Goal: Task Accomplishment & Management: Complete application form

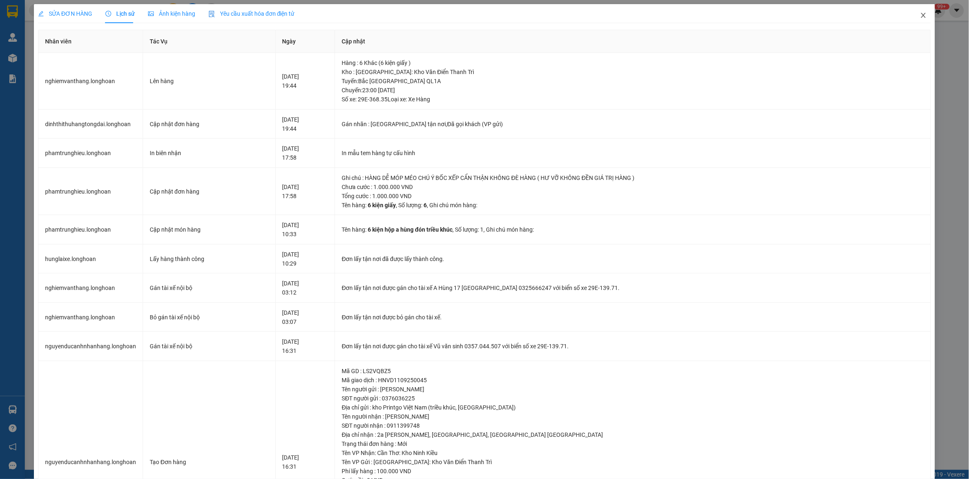
drag, startPoint x: 913, startPoint y: 17, endPoint x: 584, endPoint y: 36, distance: 329.4
click at [900, 18] on div "SỬA ĐƠN HÀNG Lịch sử Ảnh kiện hàng Yêu cầu xuất hóa đơn điện tử Total Paid Fee …" at bounding box center [484, 286] width 901 height 565
drag, startPoint x: 916, startPoint y: 15, endPoint x: 861, endPoint y: 3, distance: 56.4
click at [920, 15] on icon "close" at bounding box center [923, 15] width 7 height 7
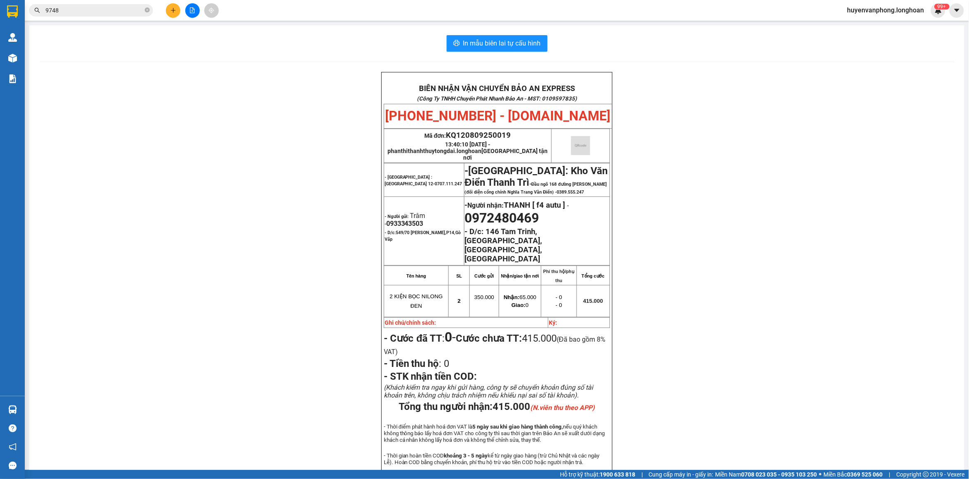
drag, startPoint x: 148, startPoint y: 10, endPoint x: 136, endPoint y: 10, distance: 11.6
click at [139, 10] on span "9748" at bounding box center [91, 10] width 124 height 12
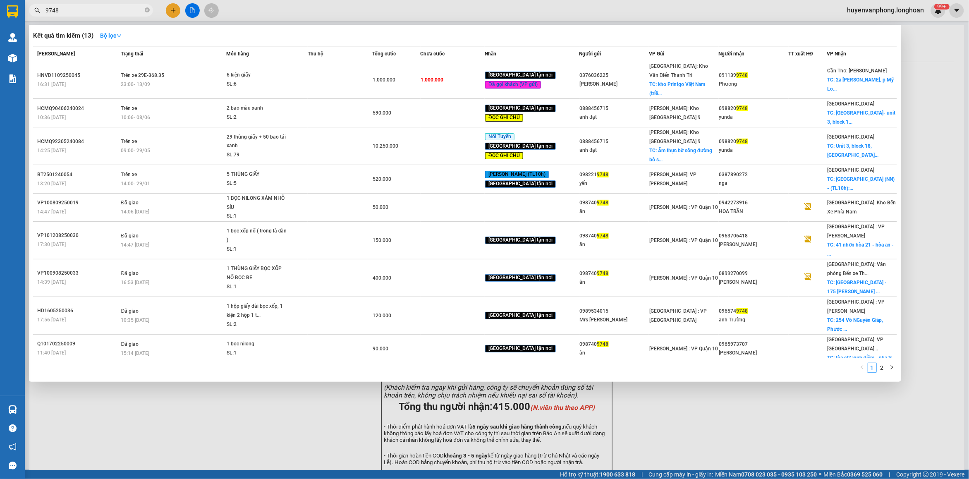
click at [133, 10] on input "9748" at bounding box center [94, 10] width 98 height 9
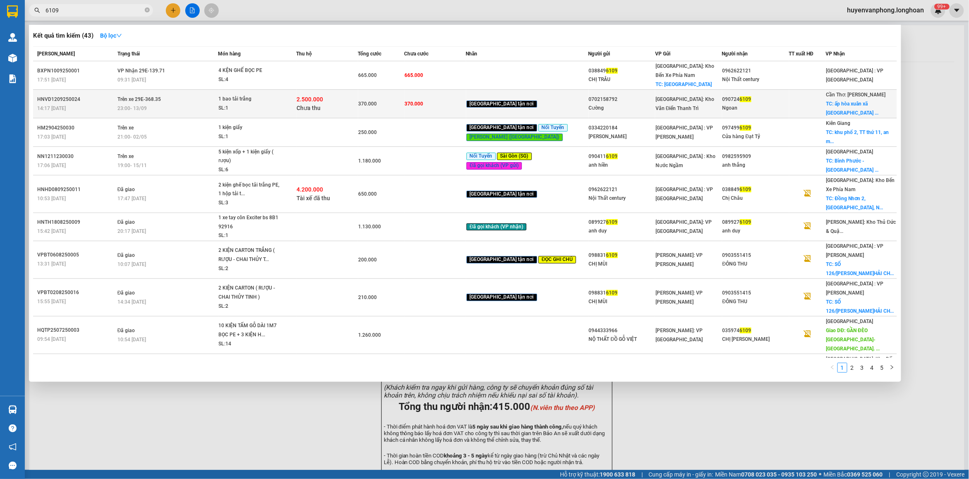
type input "6109"
click at [260, 100] on div "1 bao tải trắng" at bounding box center [250, 99] width 62 height 9
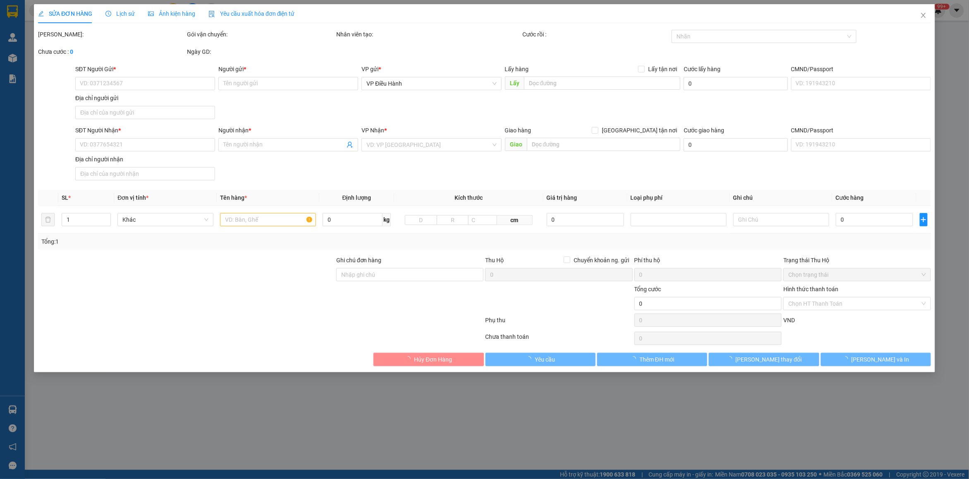
type input "0702158792"
type input "Cường"
type input "0907246109"
type input "Ngoan"
checkbox input "true"
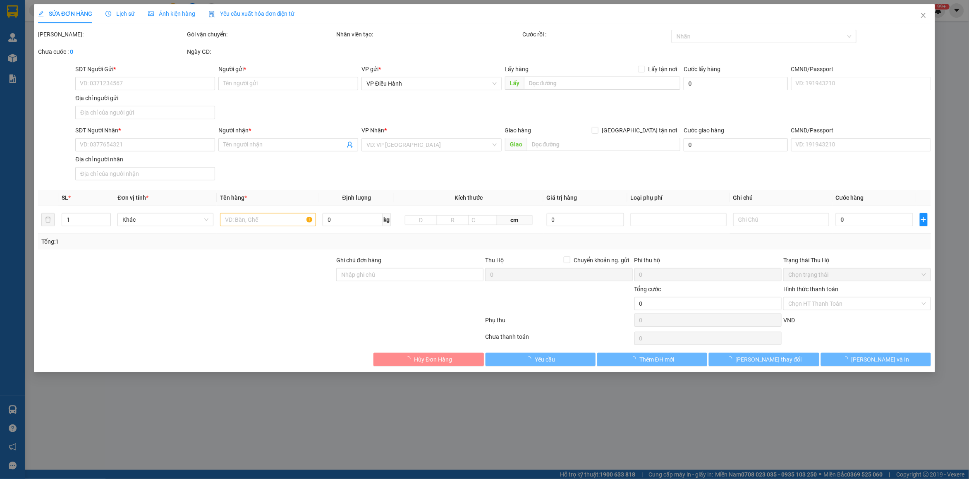
type input "ấp [GEOGRAPHIC_DATA] [GEOGRAPHIC_DATA] quao [GEOGRAPHIC_DATA]"
type input "370.000"
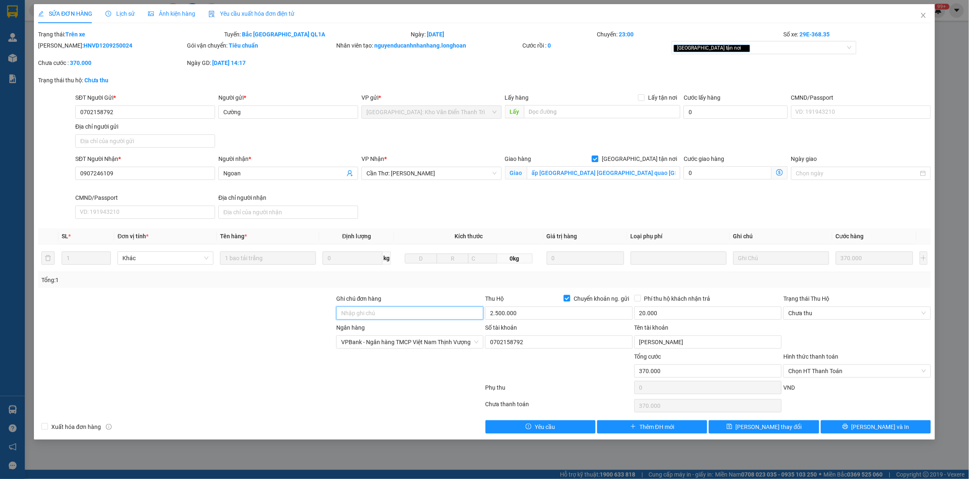
click at [391, 314] on input "Ghi chú đơn hàng" at bounding box center [409, 312] width 147 height 13
type input "h"
type input "hàng về đến kho cho quay đầu nhé"
click at [879, 429] on span "[PERSON_NAME] và In" at bounding box center [881, 426] width 58 height 9
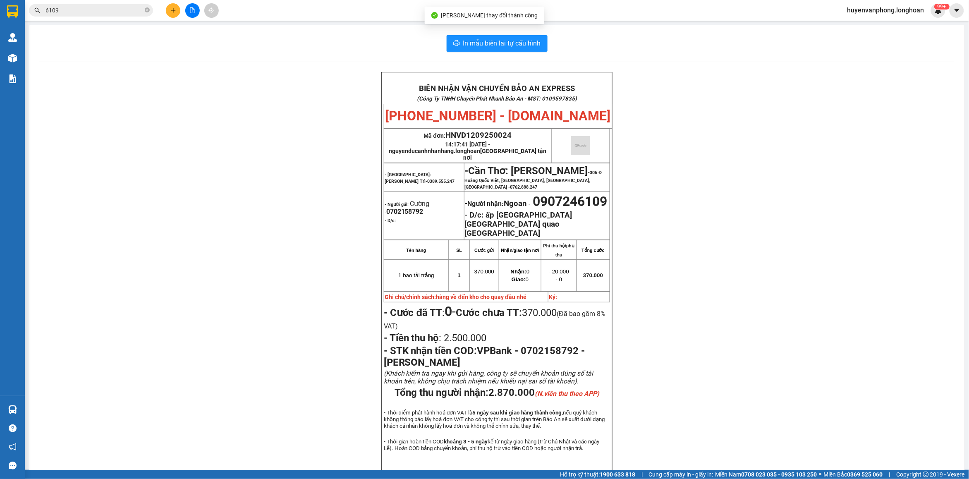
scroll to position [52, 0]
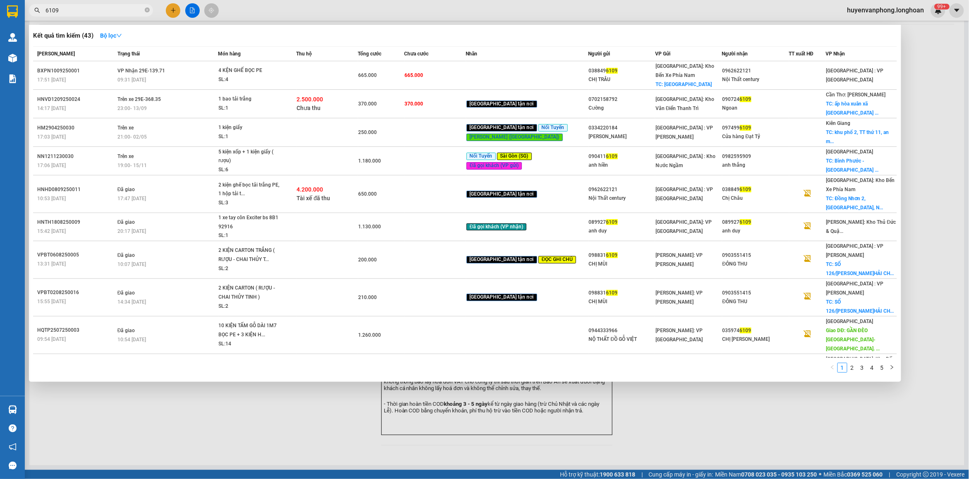
click at [87, 7] on input "6109" at bounding box center [94, 10] width 98 height 9
type input "6"
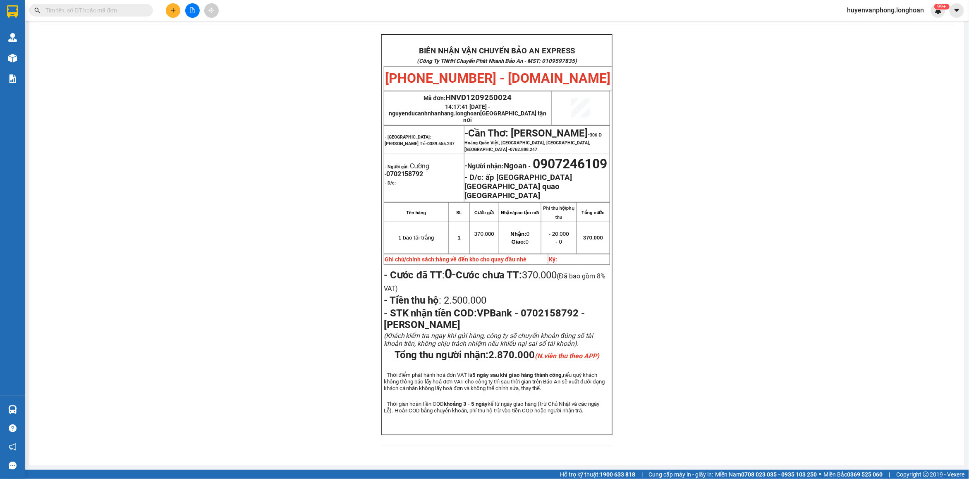
paste input "0913192655"
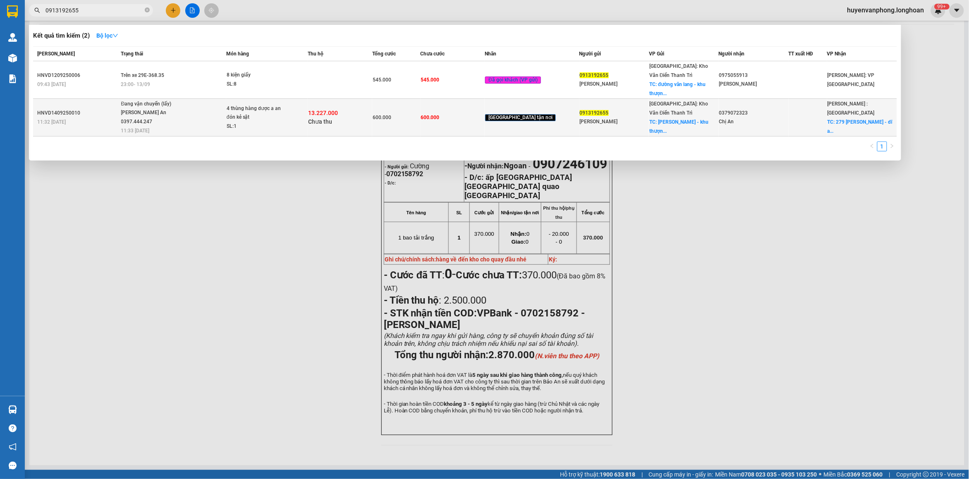
type input "0913192655"
click at [270, 108] on div "4 thùng hàng dược a an đón kẻ sặt" at bounding box center [258, 113] width 62 height 18
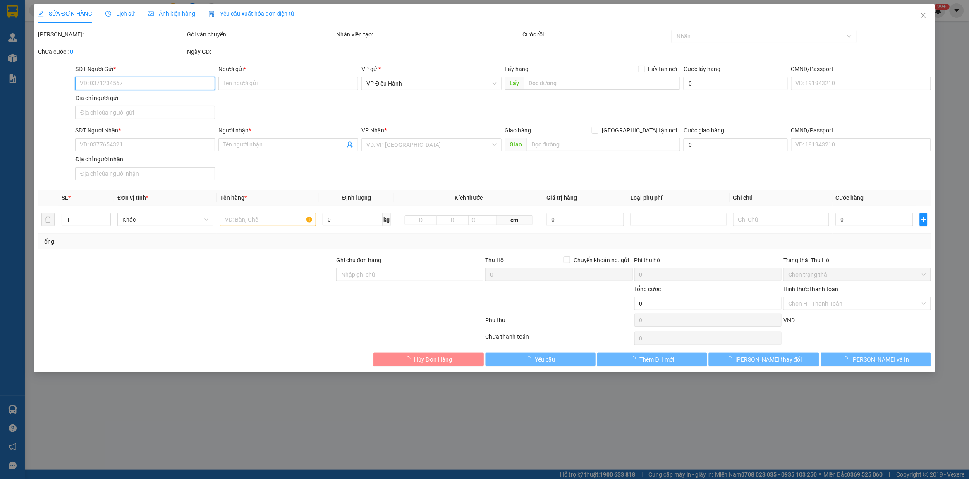
type input "0913192655"
type input "[PERSON_NAME]"
checkbox input "true"
type input "[PERSON_NAME] - khu thượng - thị trấn [GEOGRAPHIC_DATA] - [GEOGRAPHIC_DATA]"
type input "0379072323"
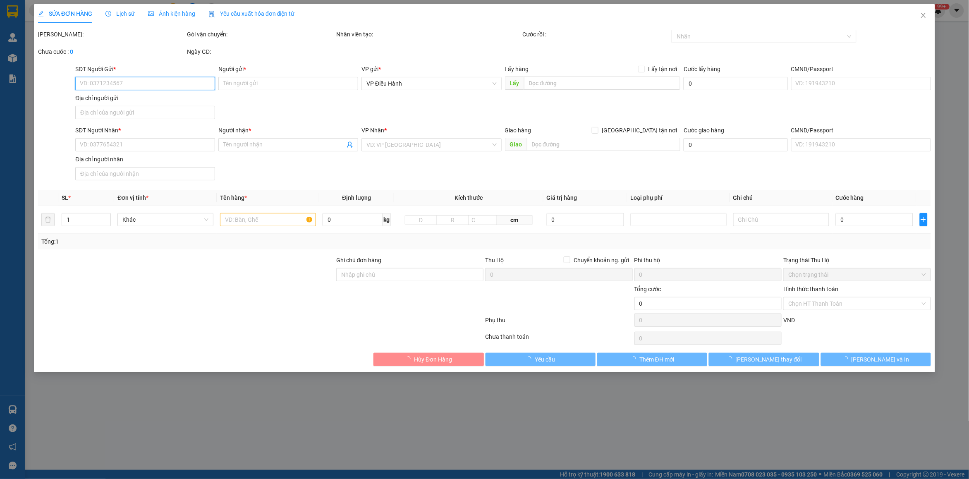
type input "Chị An"
checkbox input "true"
type input "279 [PERSON_NAME] - dĩ an"
type input "CƯỚC TRÙ VÀO COD"
type input "600.000"
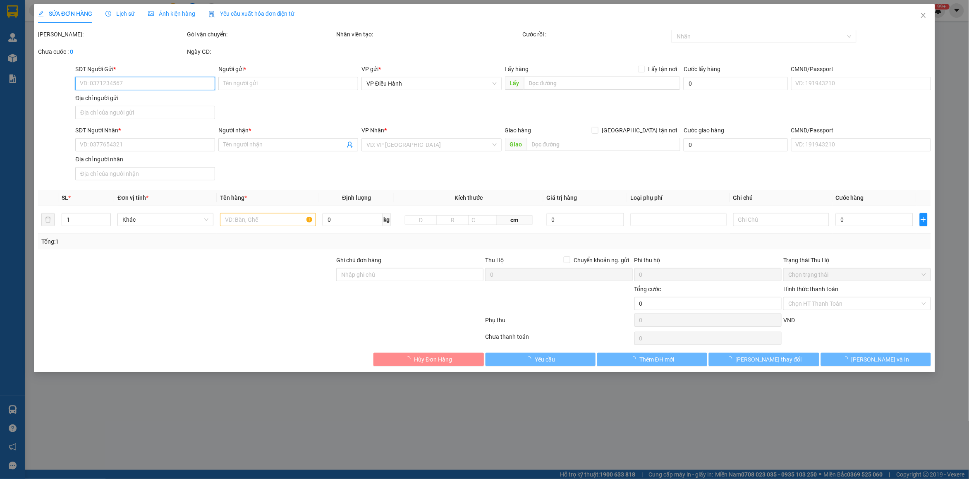
type input "600.000"
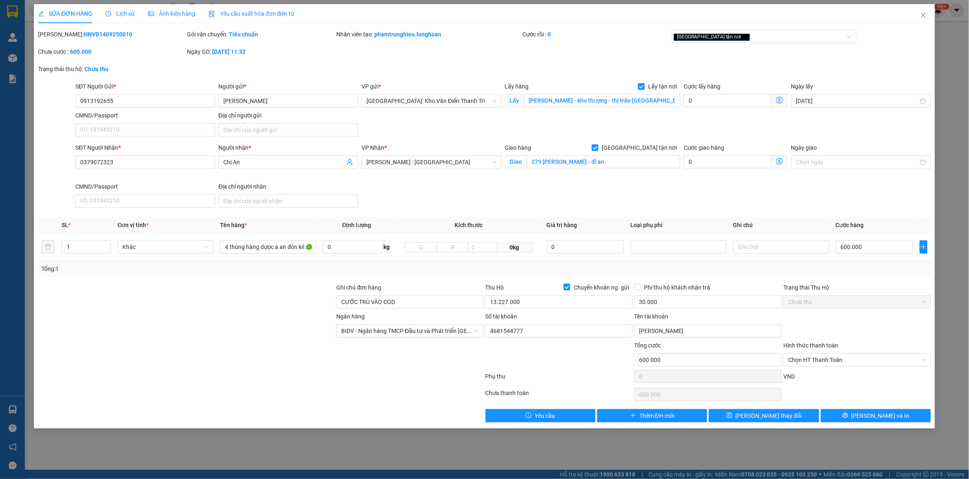
click at [127, 13] on span "Lịch sử" at bounding box center [119, 13] width 29 height 7
